Goal: Task Accomplishment & Management: Manage account settings

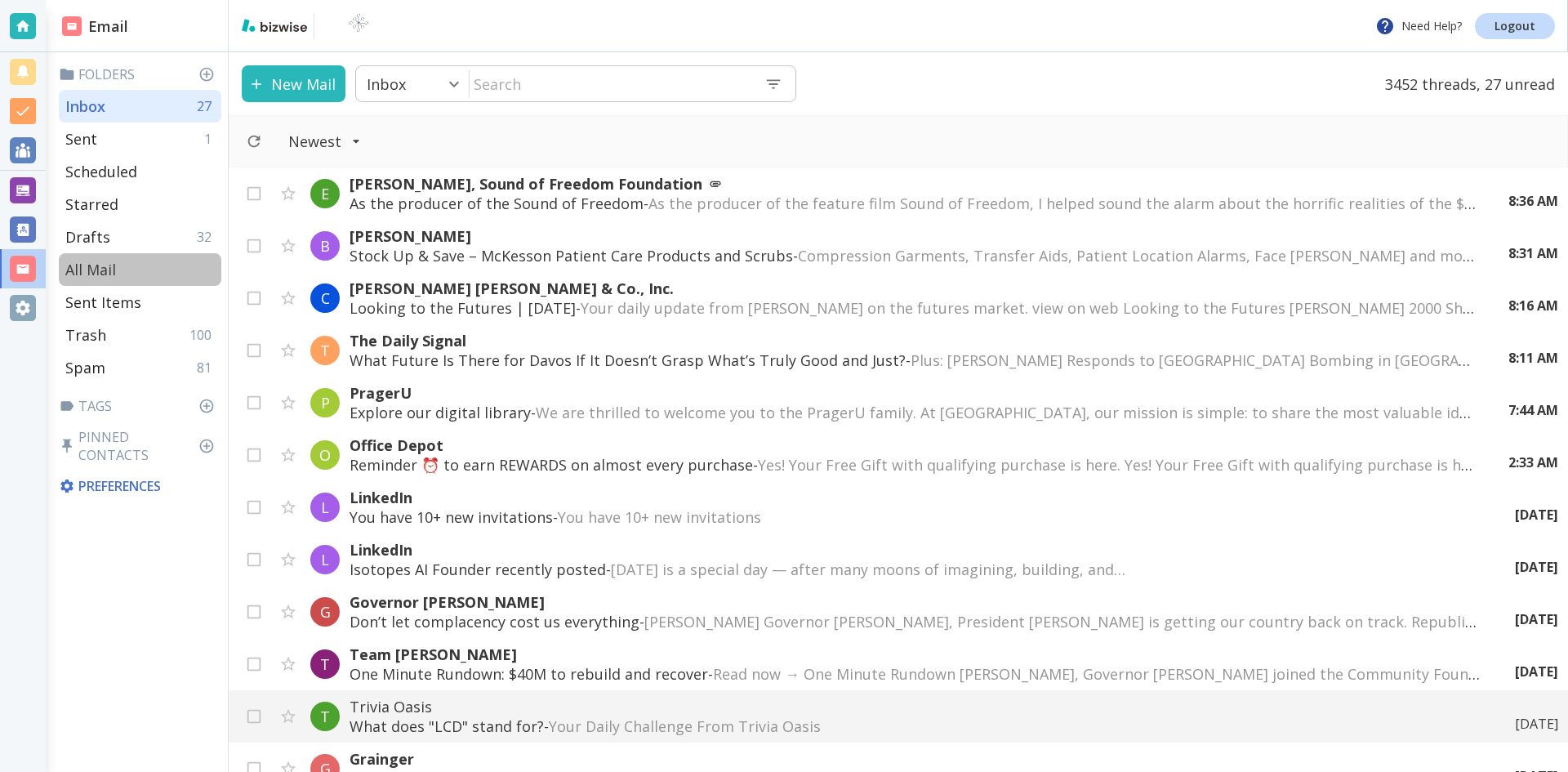
click at [101, 269] on p "All Mail" at bounding box center [91, 269] width 51 height 19
type input "5"
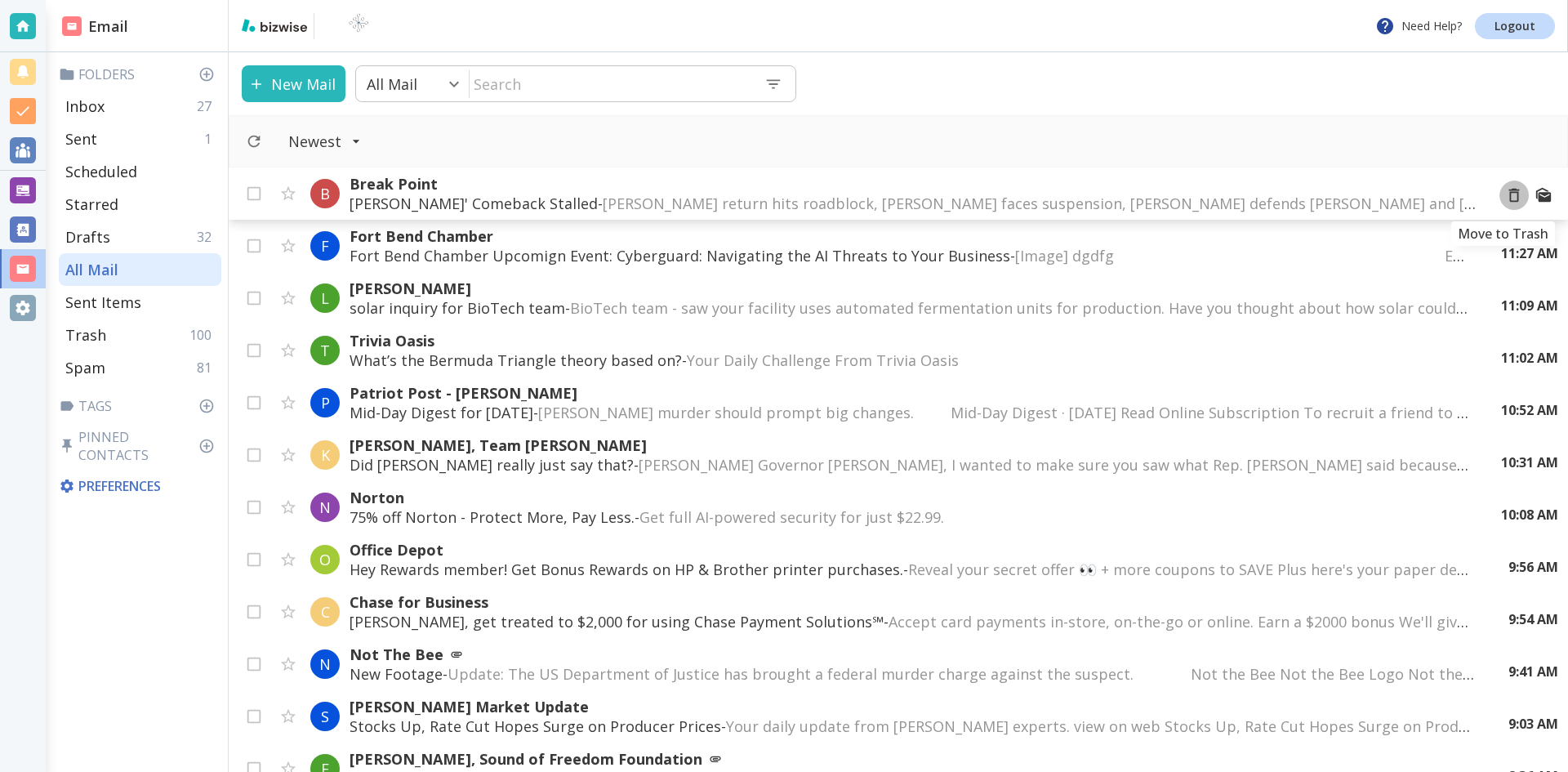
click at [1505, 195] on icon "Move to Trash" at bounding box center [1514, 195] width 18 height 18
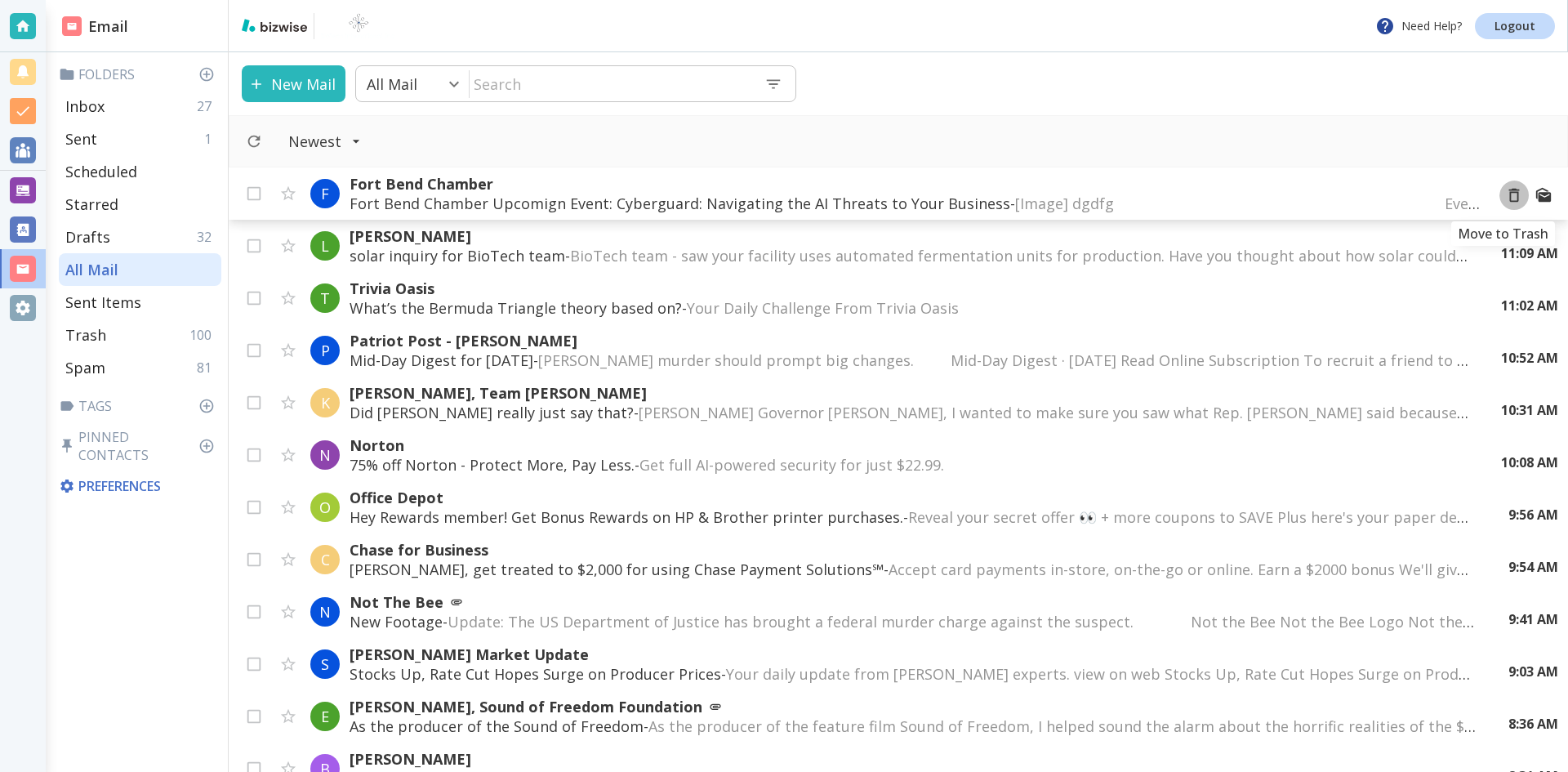
click at [1505, 193] on icon "Move to Trash" at bounding box center [1514, 195] width 18 height 18
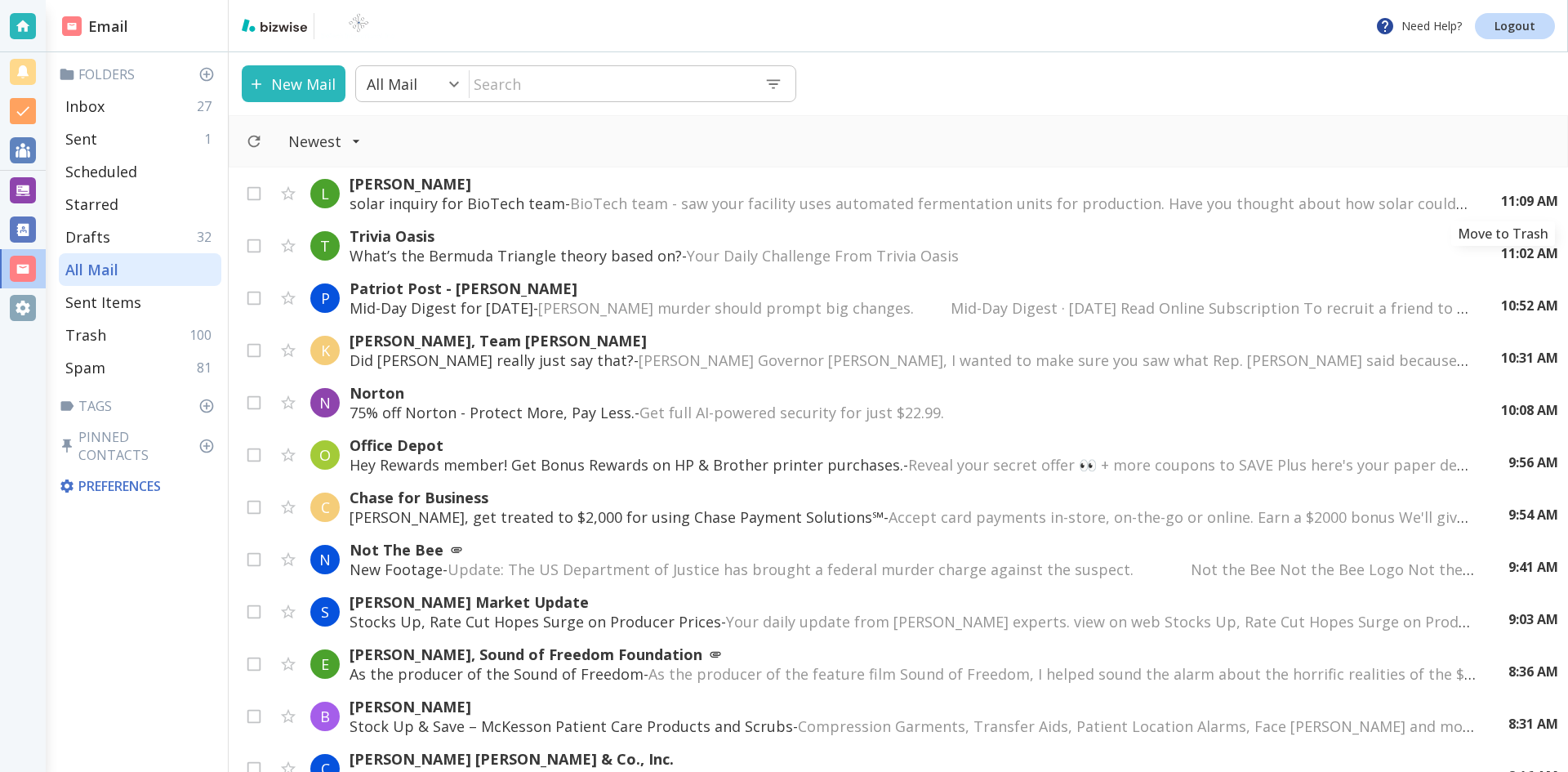
click at [0, 0] on icon "Move to Trash" at bounding box center [0, 0] width 0 height 0
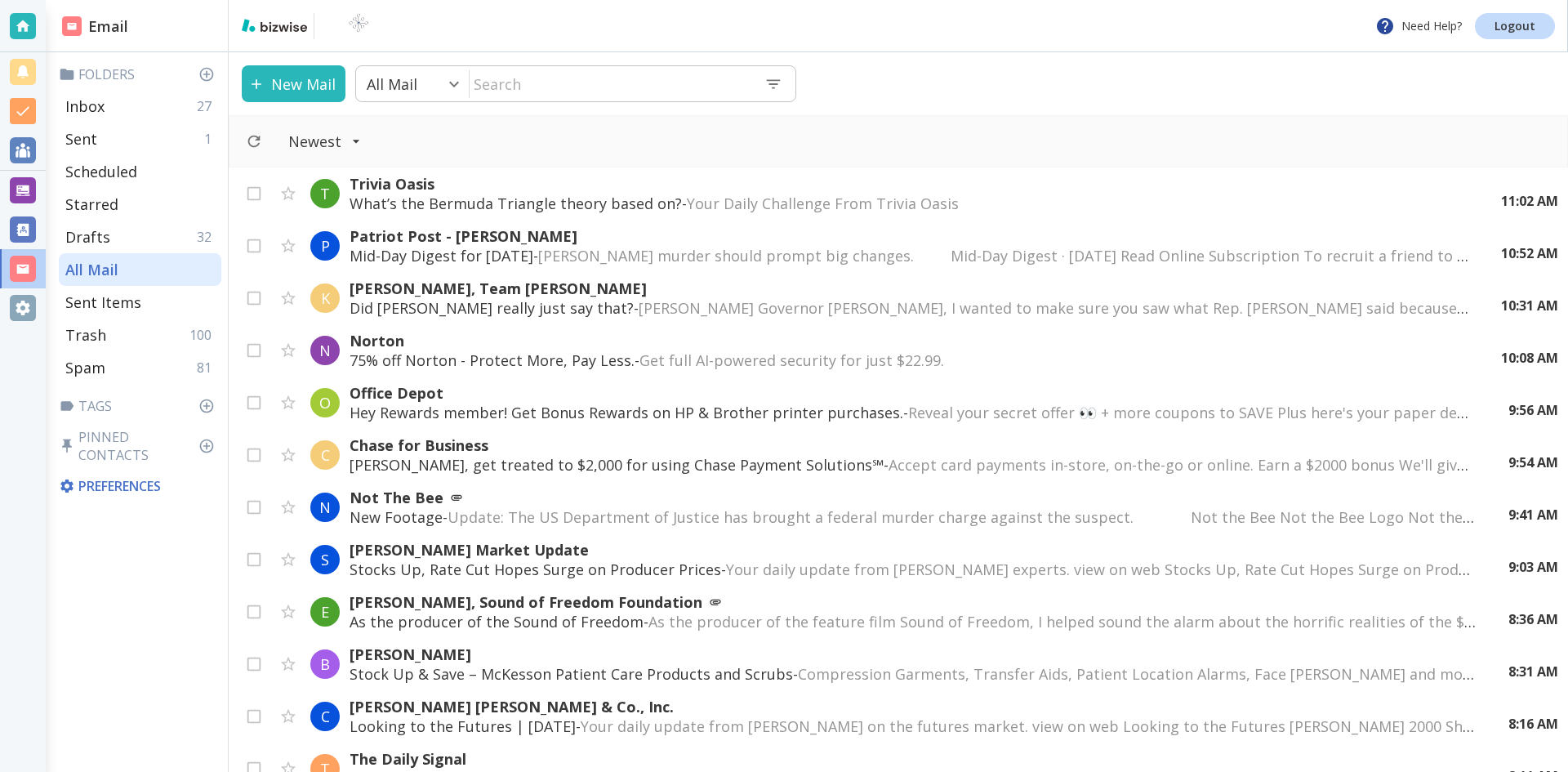
click at [635, 198] on p "What’s the Bermuda Triangle theory based on? - Your Daily Challenge From Trivia…" at bounding box center [909, 203] width 1119 height 19
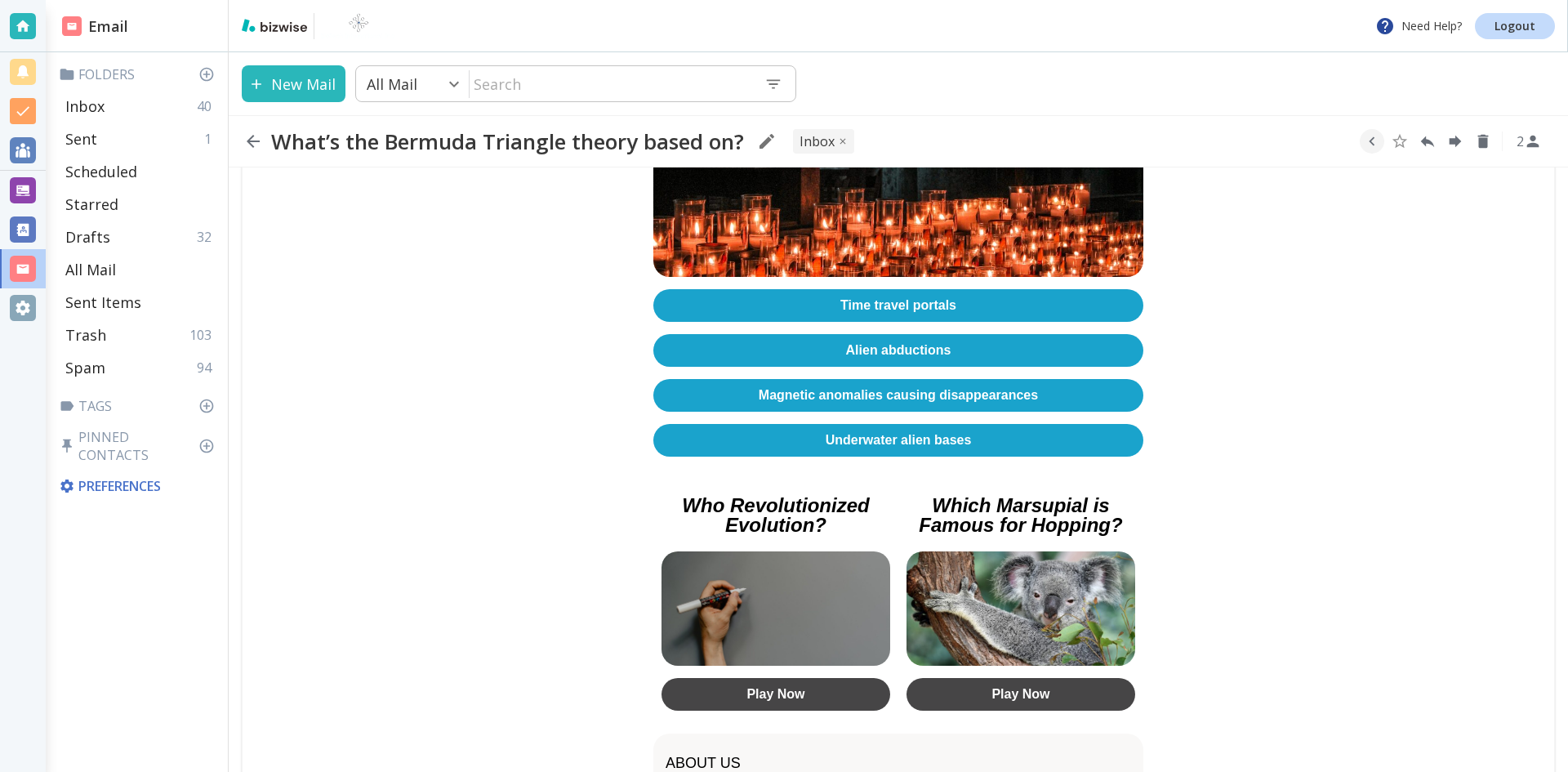
scroll to position [490, 0]
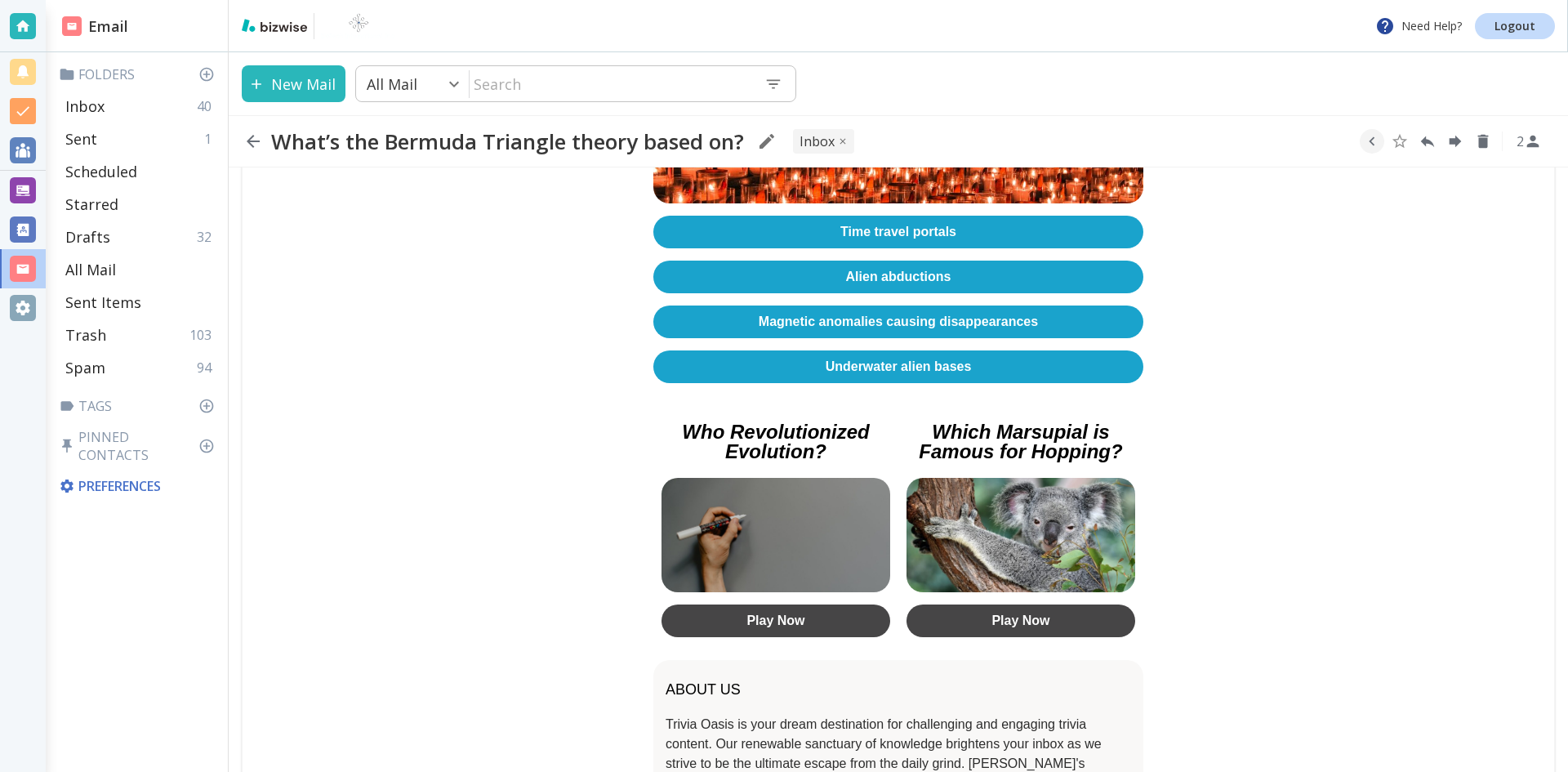
click at [893, 311] on link "Magnetic anomalies causing disappearances" at bounding box center [898, 321] width 490 height 32
click at [254, 141] on icon "button" at bounding box center [253, 141] width 13 height 13
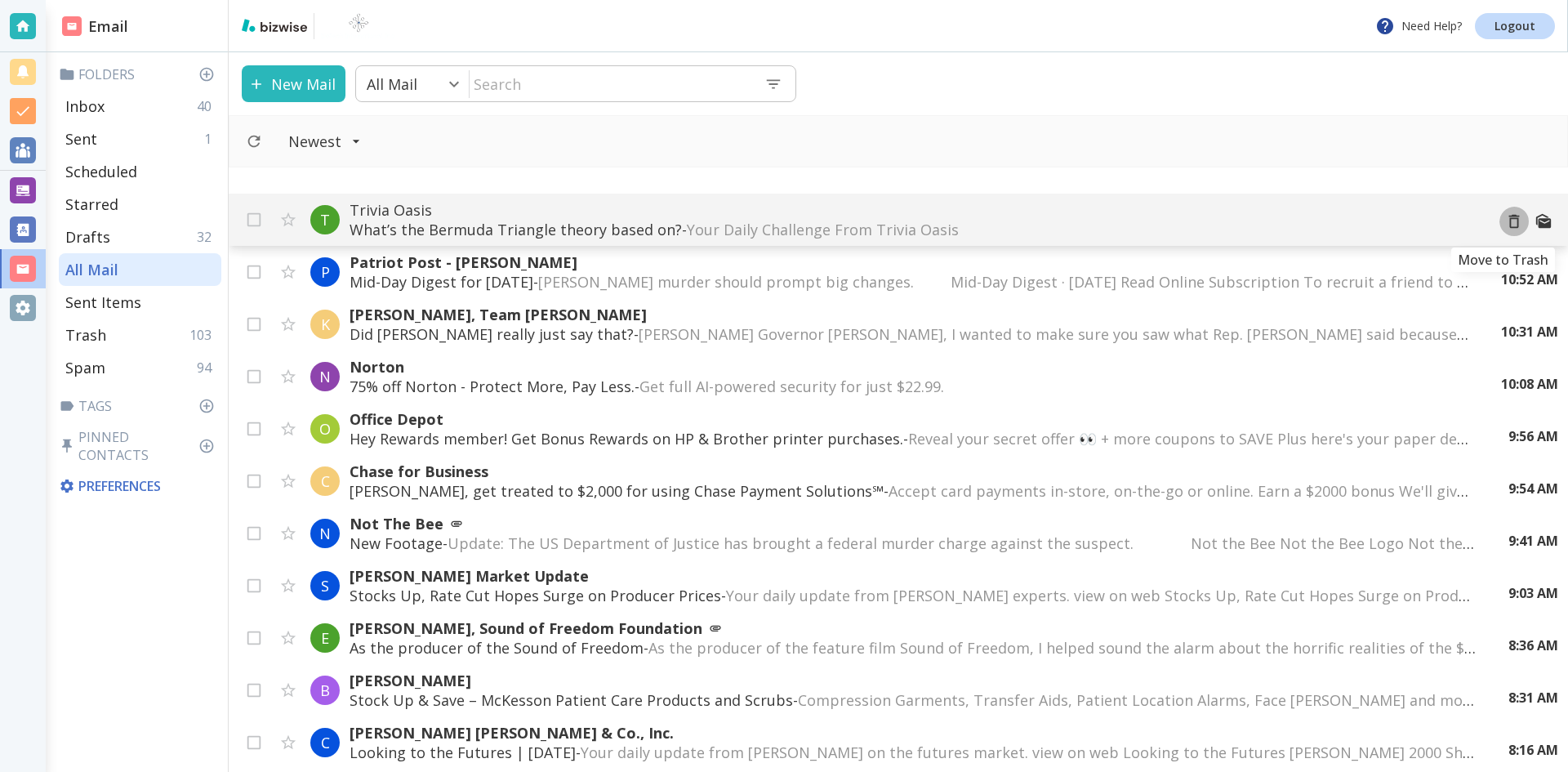
click at [1505, 220] on icon "Move to Trash" at bounding box center [1514, 221] width 18 height 18
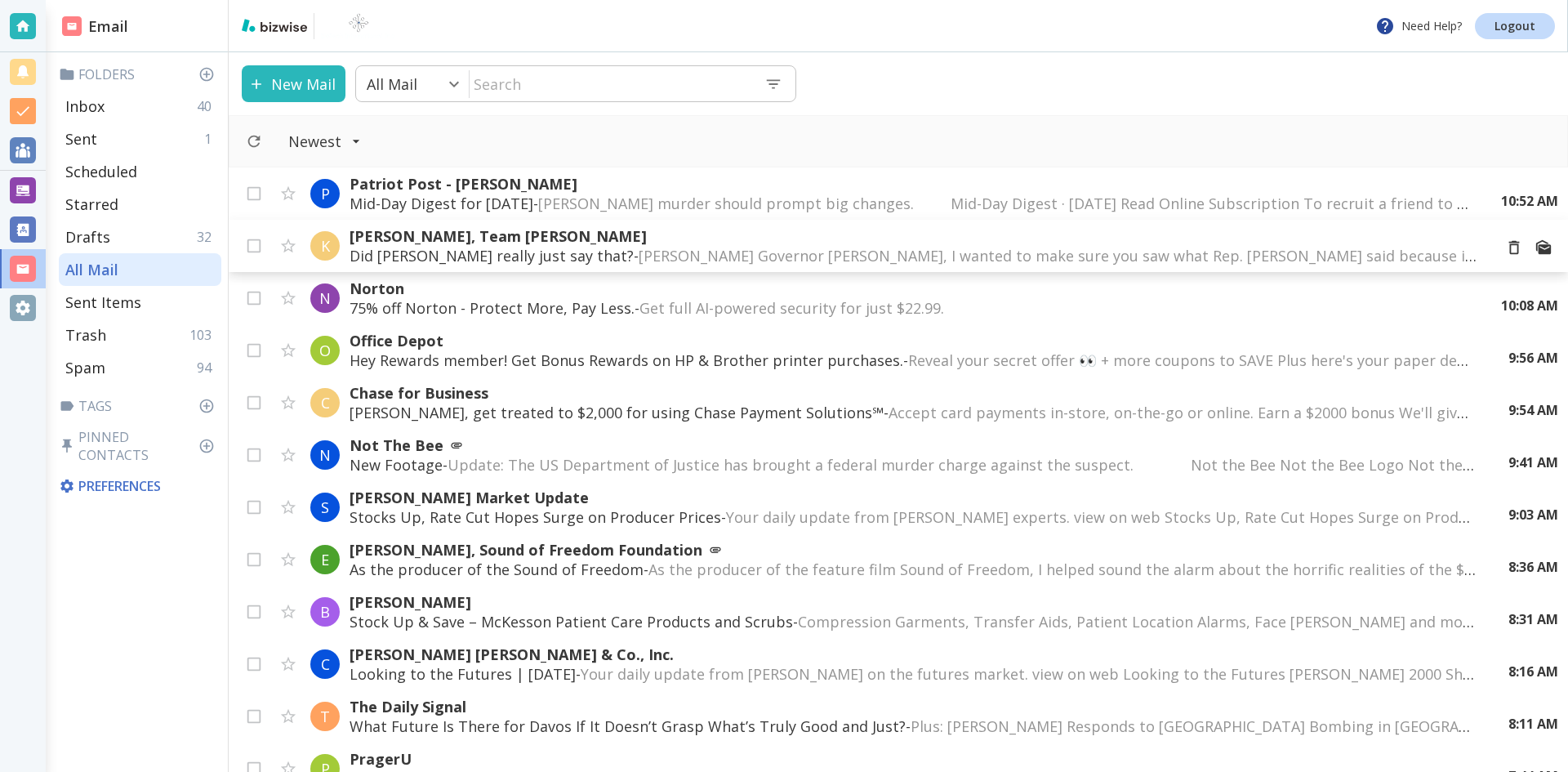
click at [892, 252] on span "[PERSON_NAME] Governor [PERSON_NAME], I wanted to make sure you saw what Rep. […" at bounding box center [1418, 255] width 1558 height 19
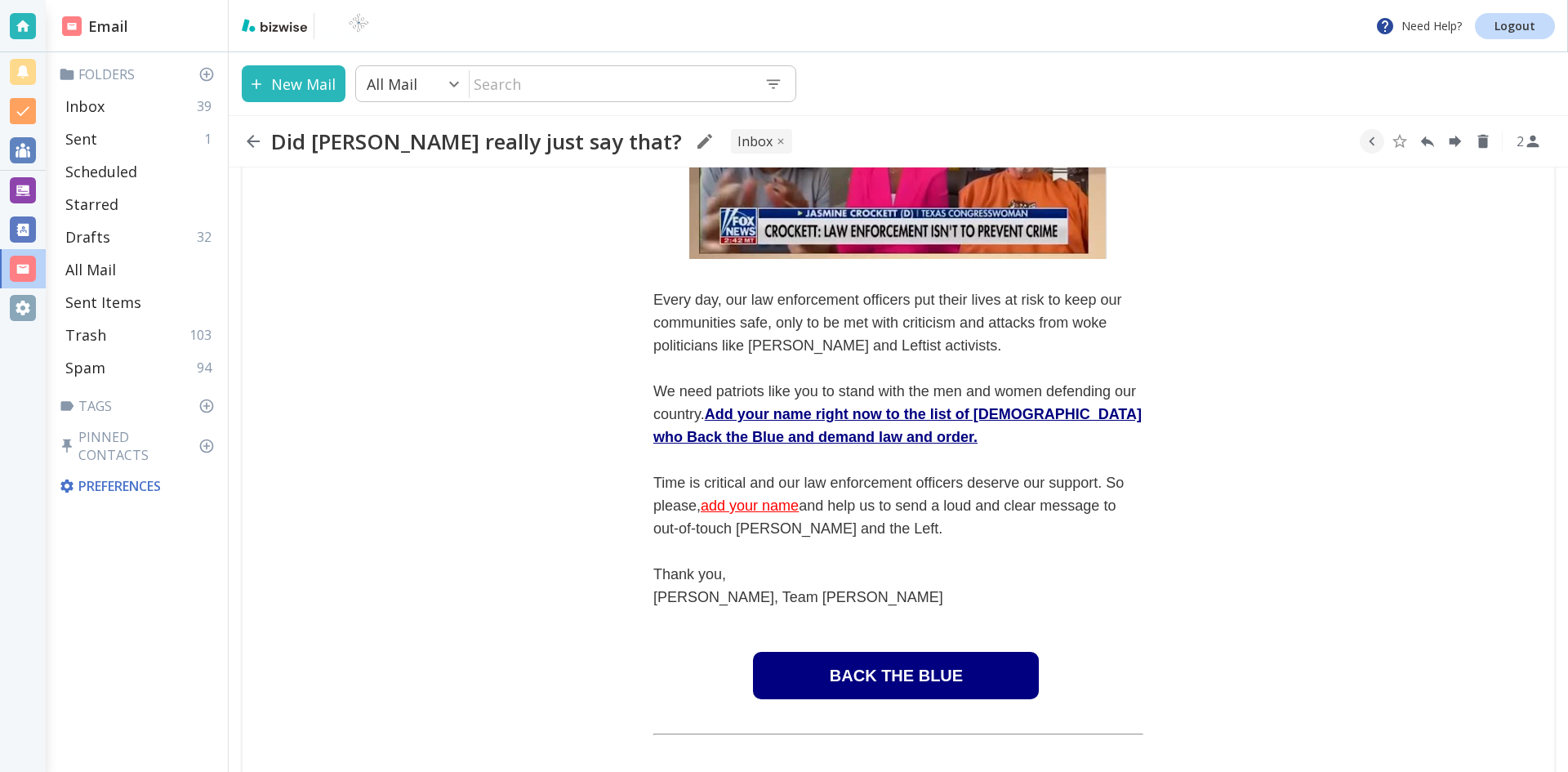
scroll to position [408, 0]
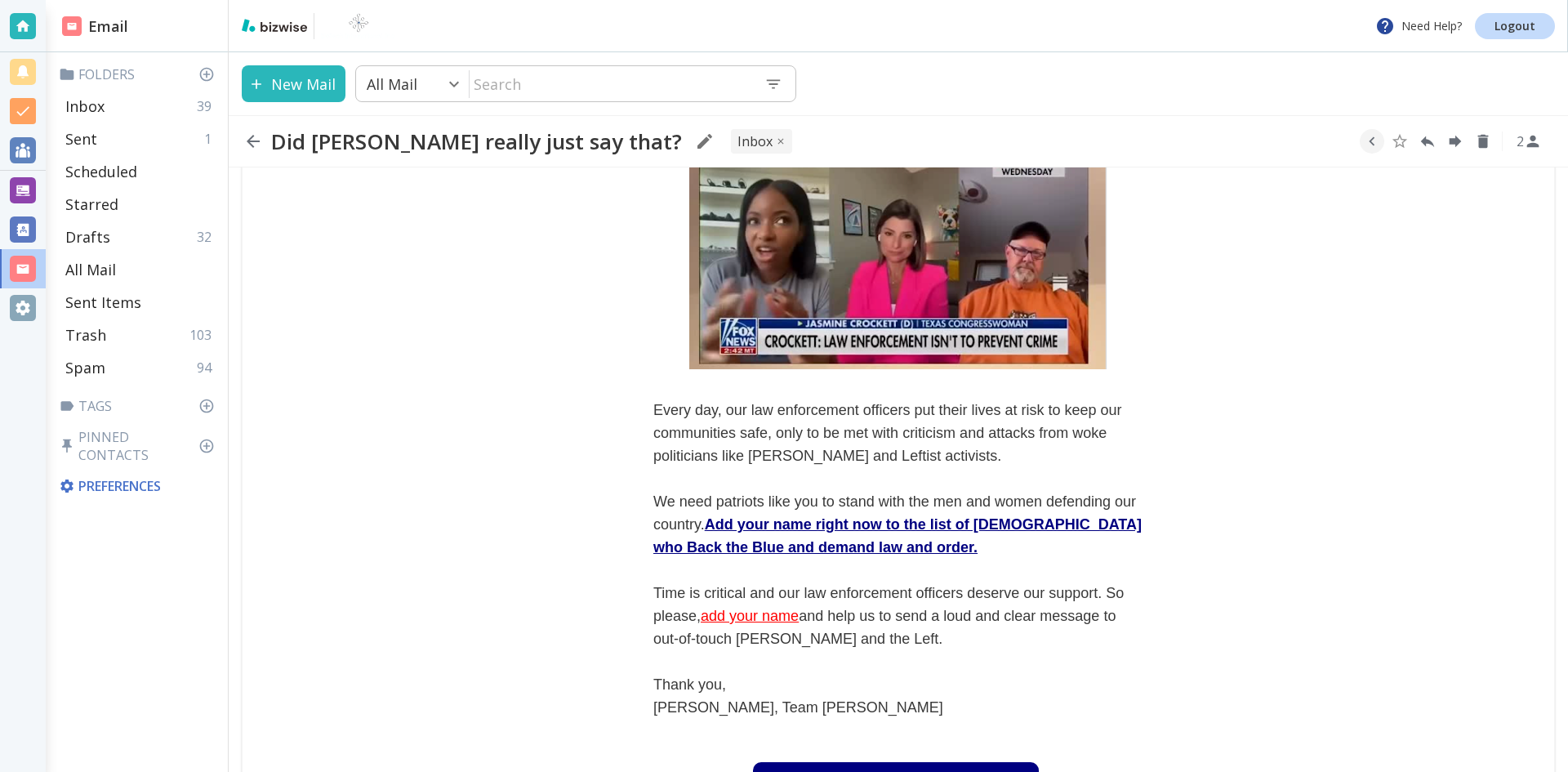
click at [877, 278] on img at bounding box center [898, 251] width 418 height 235
click at [253, 140] on icon "button" at bounding box center [253, 141] width 19 height 19
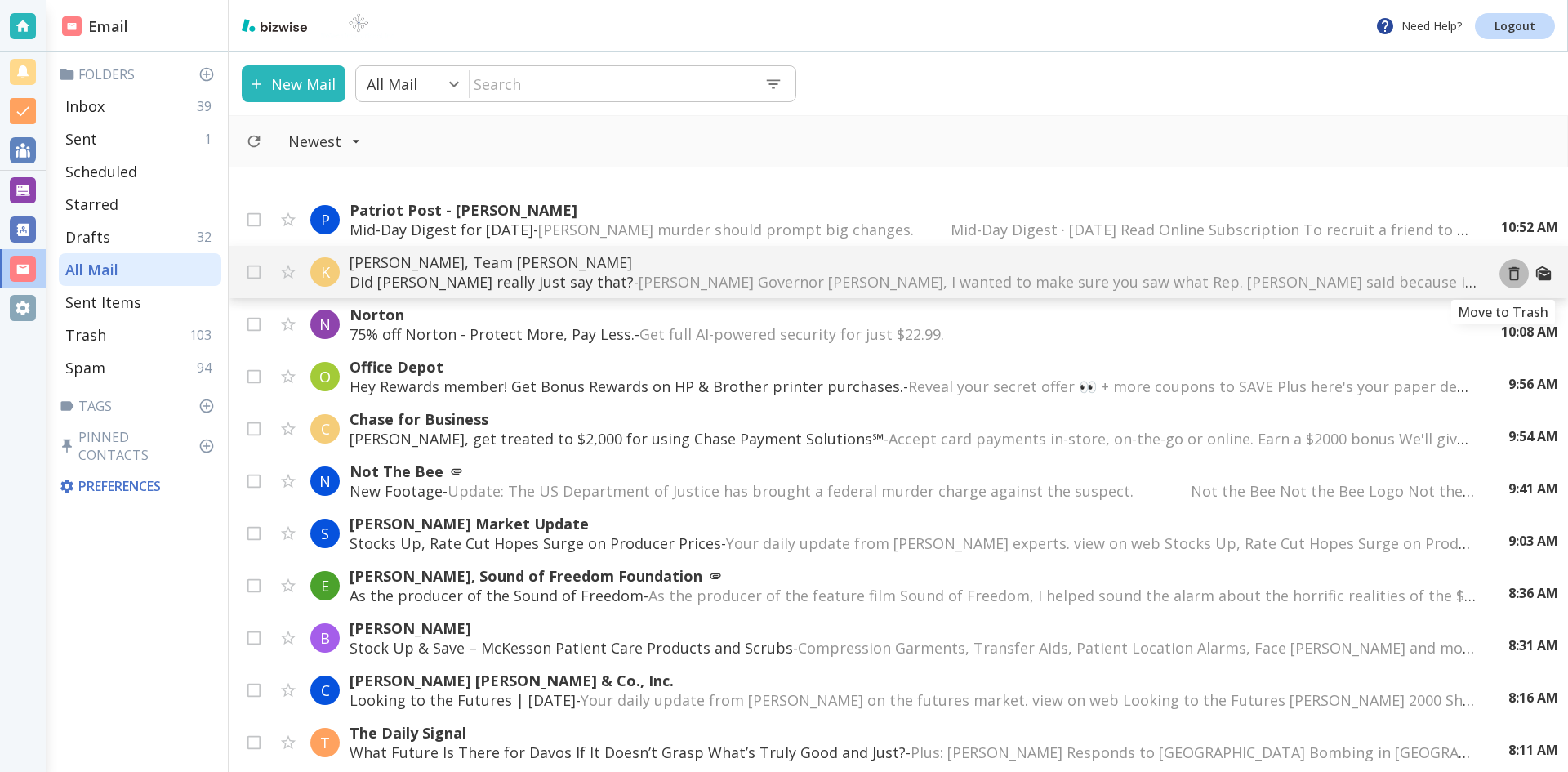
click at [1502, 283] on button "Move to Trash" at bounding box center [1514, 274] width 30 height 30
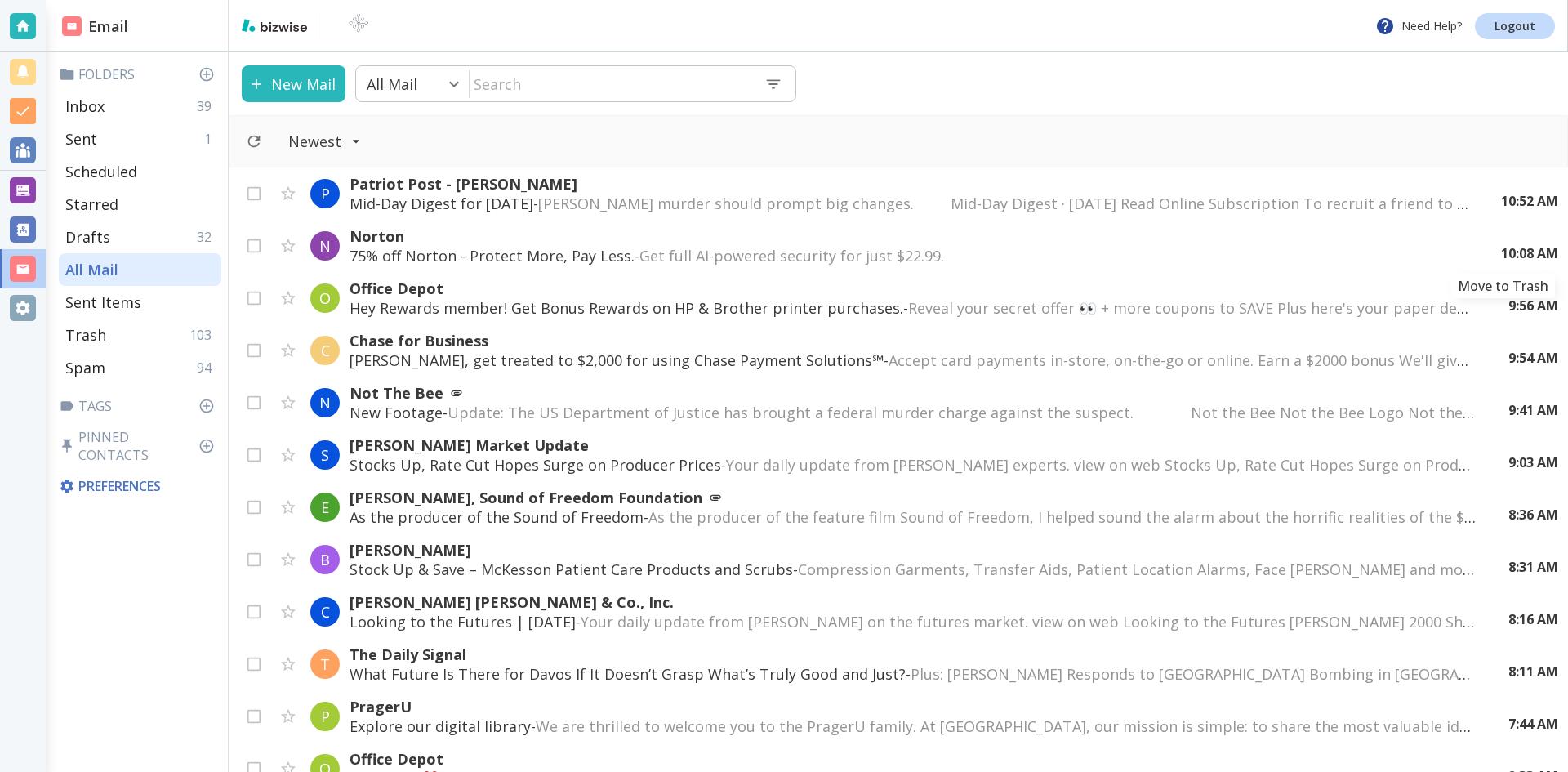
click at [0, 0] on icon "Move to Trash" at bounding box center [0, 0] width 0 height 0
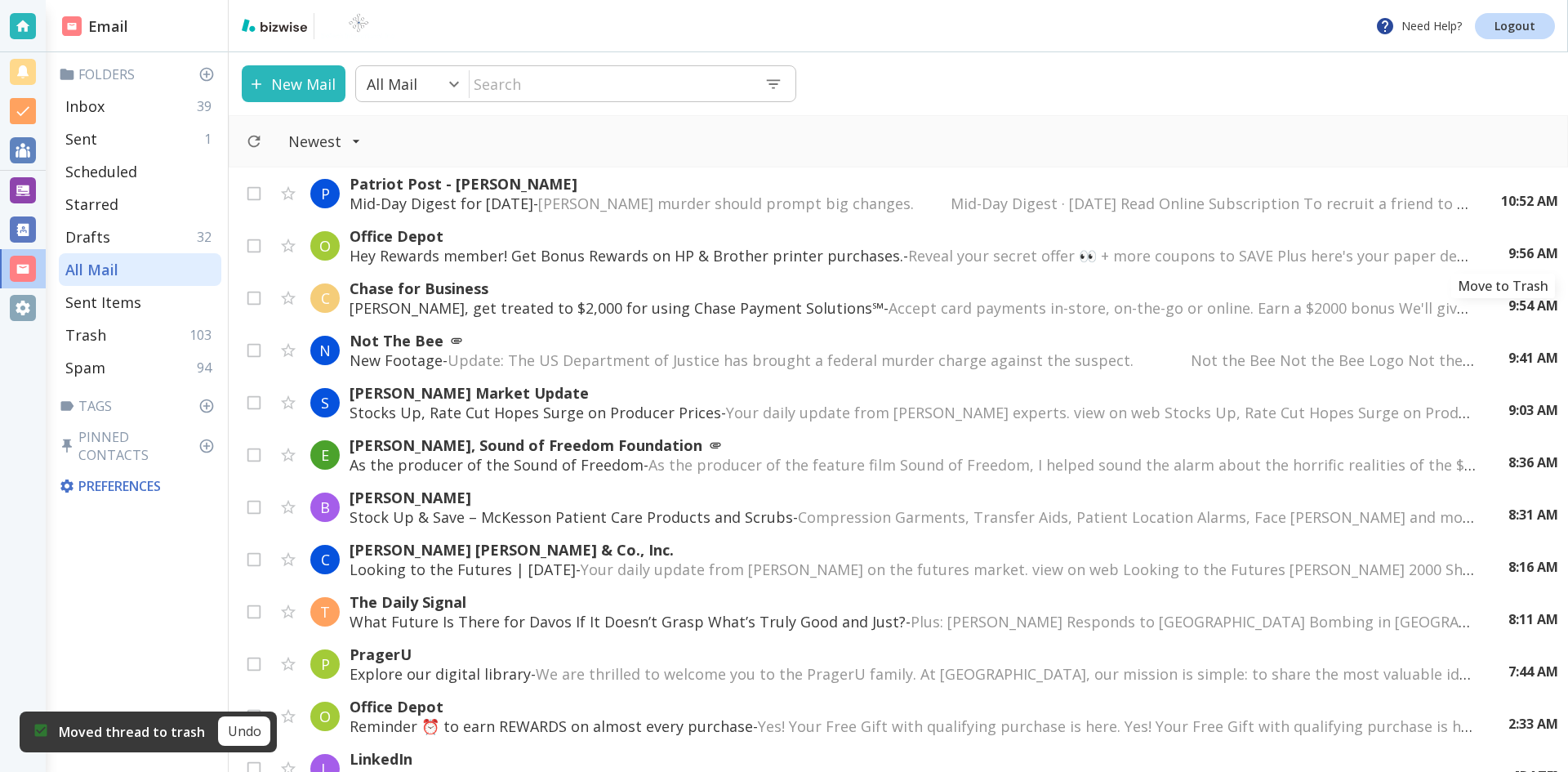
click at [0, 0] on icon "Move to Trash" at bounding box center [0, 0] width 0 height 0
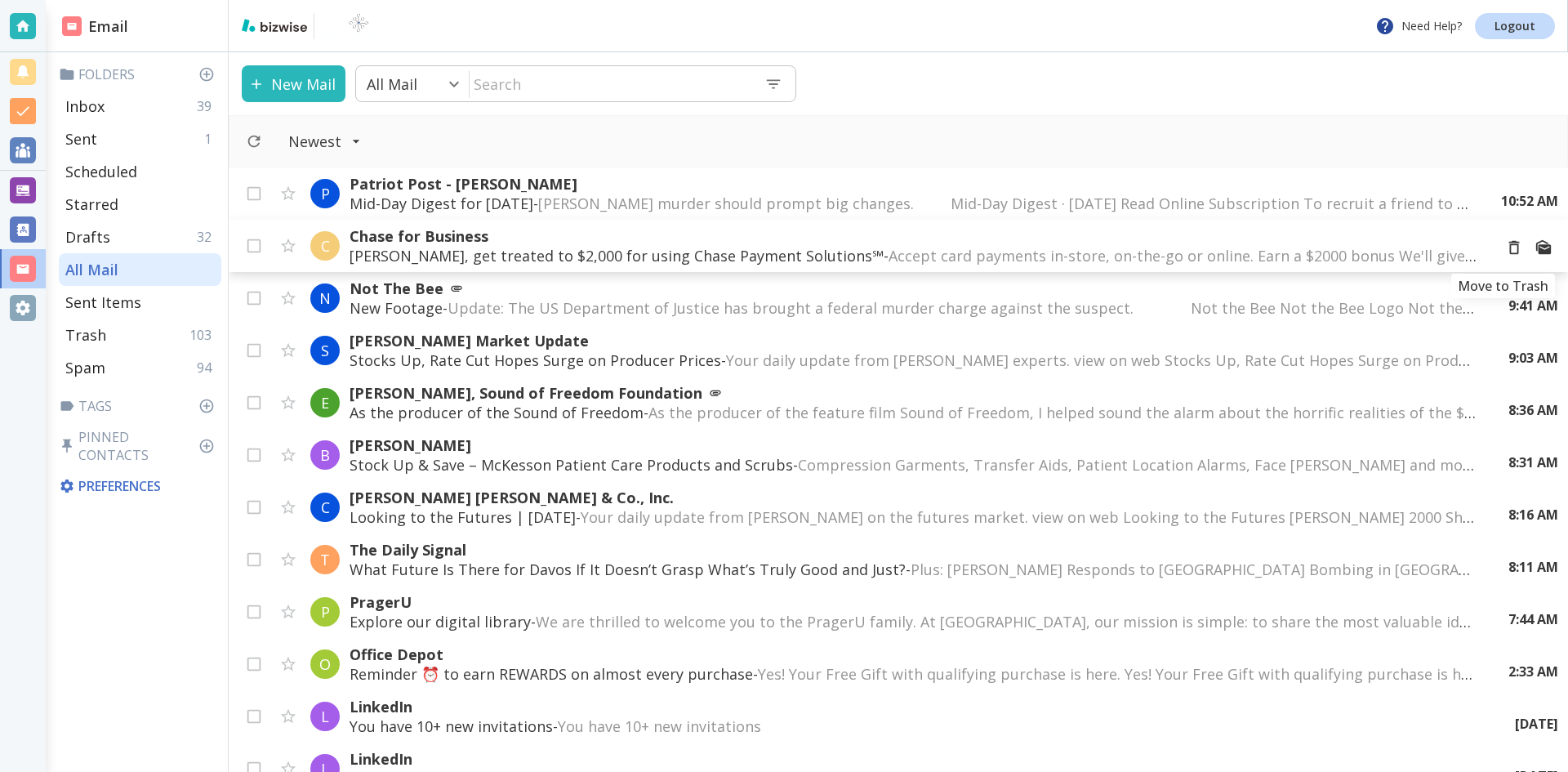
click at [1505, 250] on icon "Move to Trash" at bounding box center [1514, 247] width 18 height 18
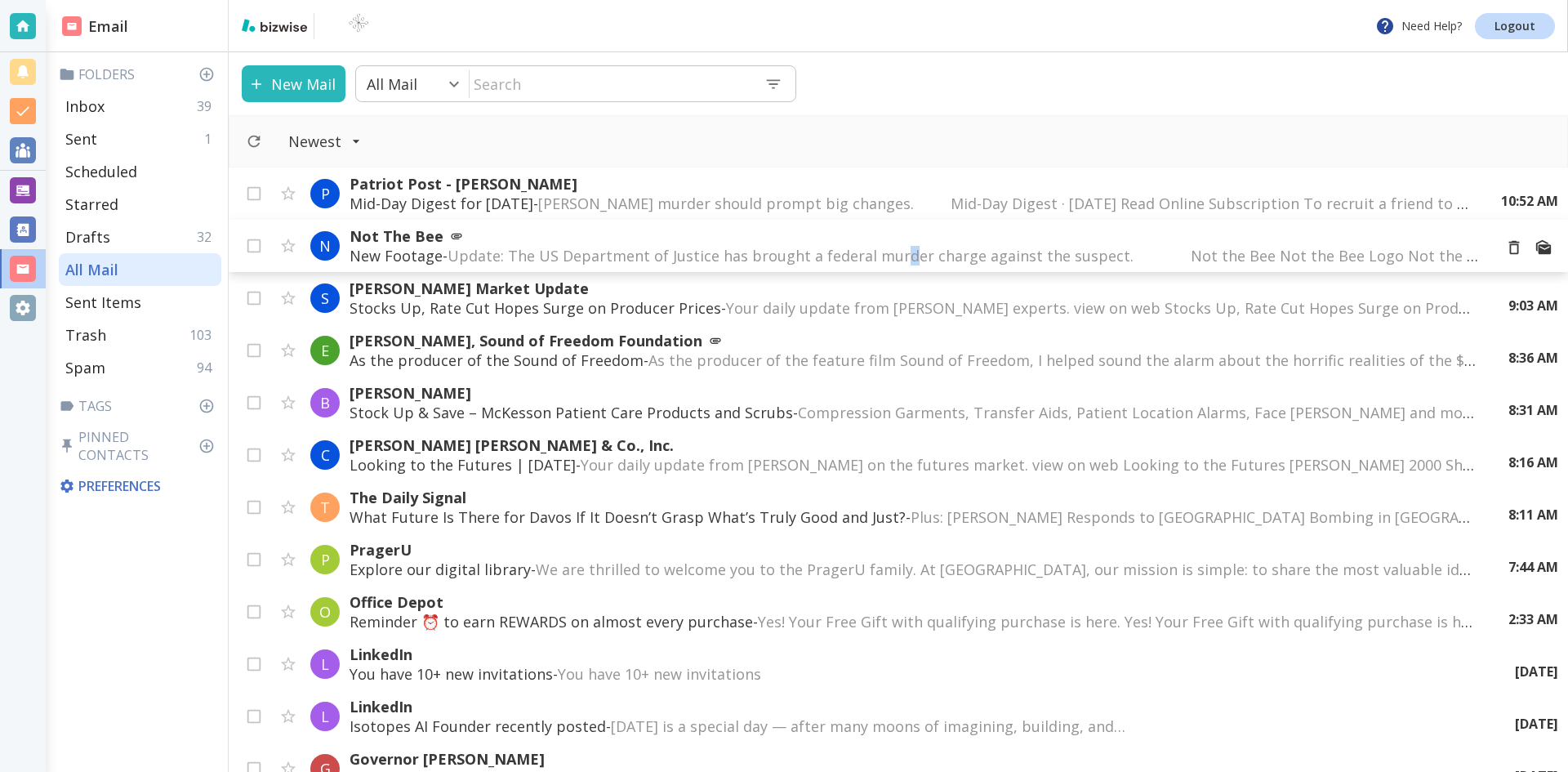
click at [898, 257] on span "Update: The US Department of Justice has brought a federal murder charge agains…" at bounding box center [1072, 255] width 1250 height 19
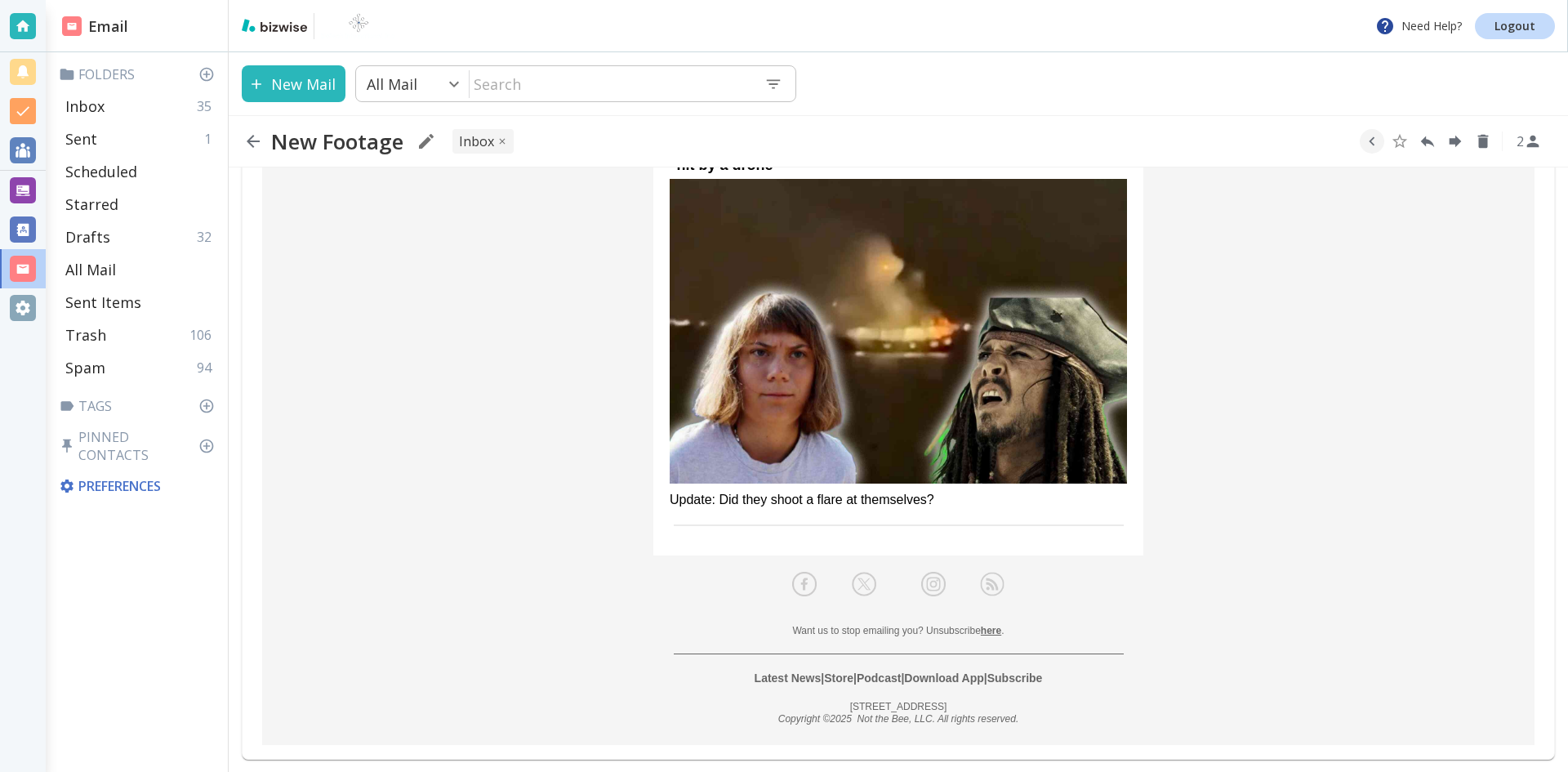
scroll to position [4099, 0]
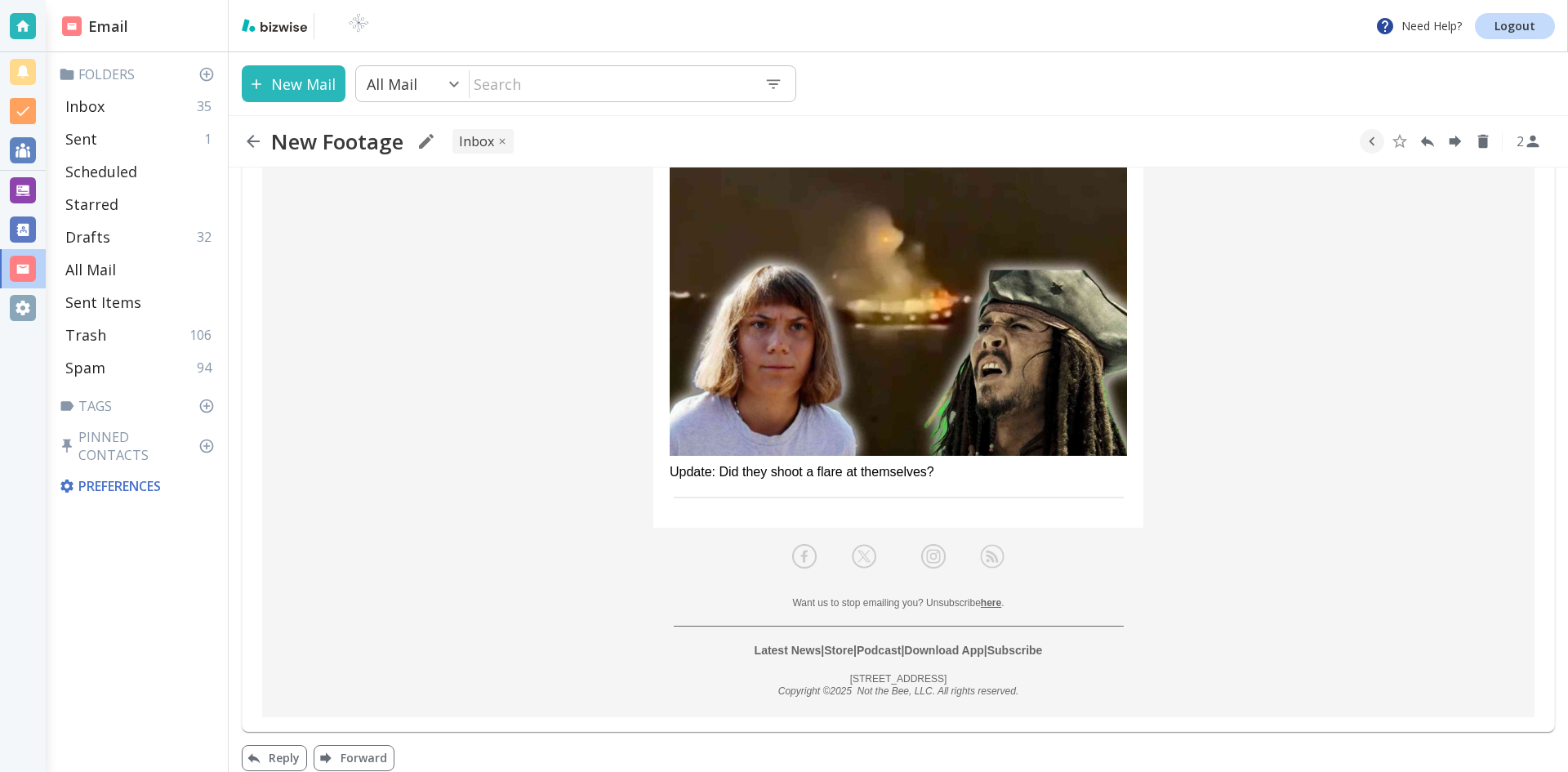
click at [989, 597] on link "here" at bounding box center [990, 602] width 20 height 11
click at [254, 143] on icon "button" at bounding box center [253, 141] width 13 height 13
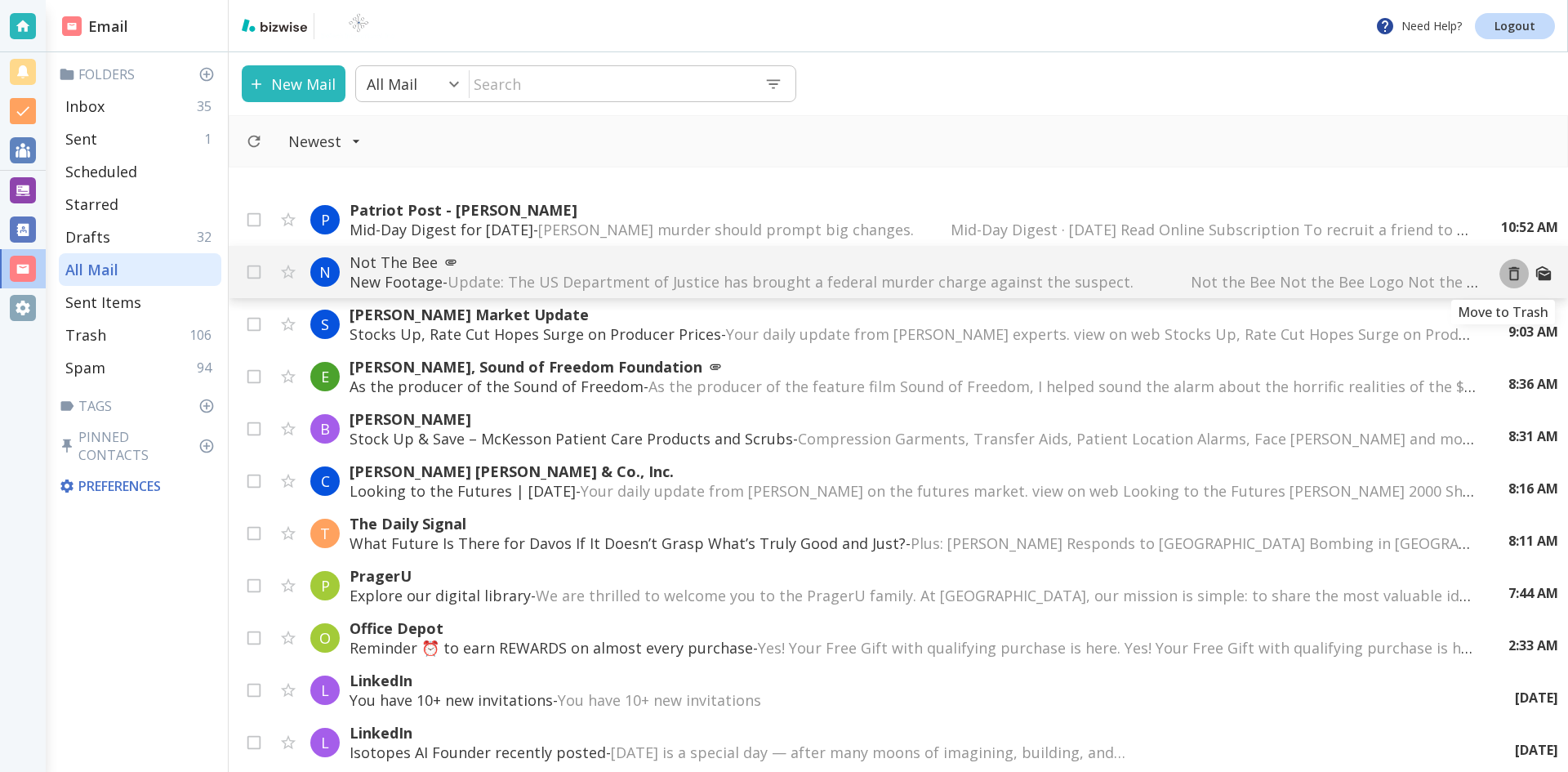
click at [1505, 279] on icon "Move to Trash" at bounding box center [1514, 274] width 18 height 18
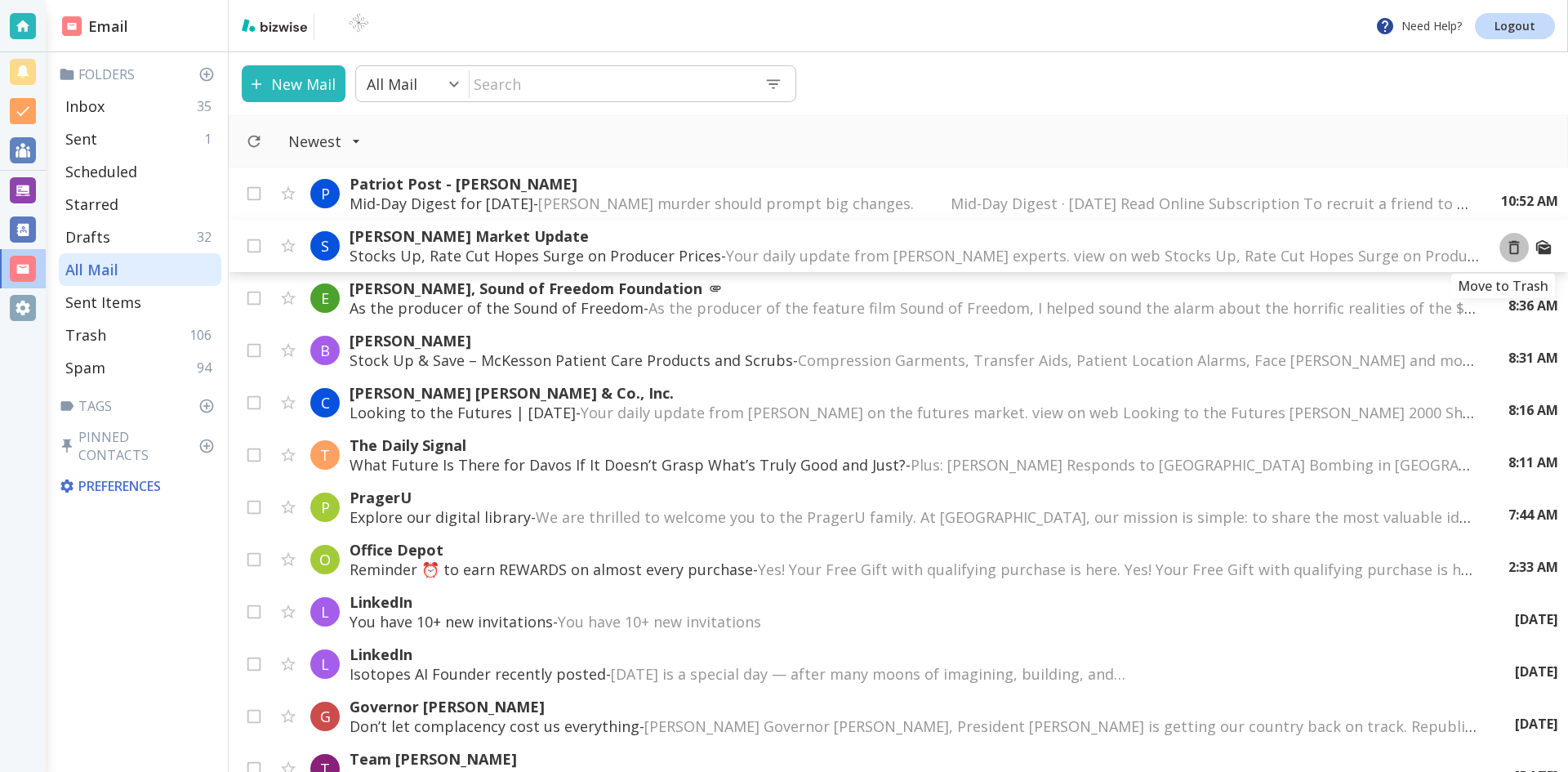
click at [1505, 248] on icon "Move to Trash" at bounding box center [1514, 247] width 18 height 18
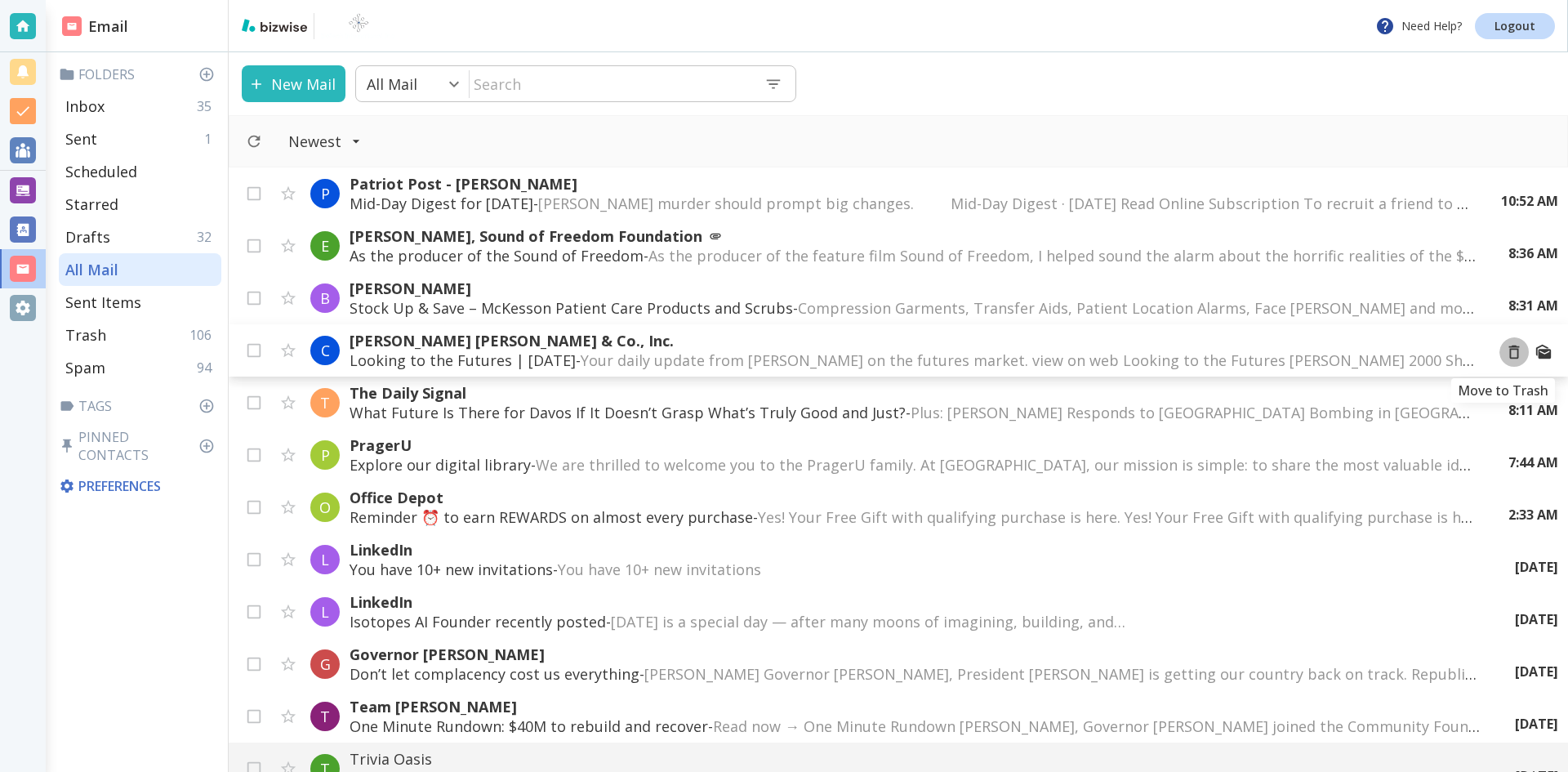
click at [1505, 353] on icon "Move to Trash" at bounding box center [1514, 351] width 18 height 18
